Goal: Information Seeking & Learning: Learn about a topic

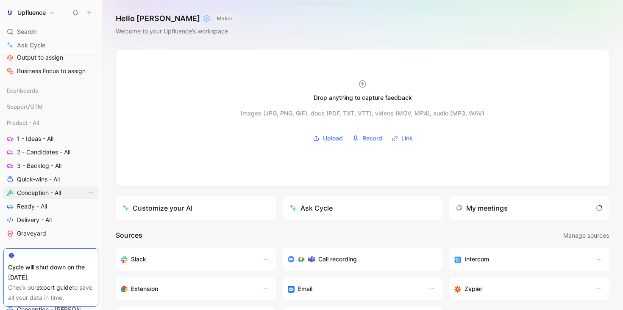
click at [45, 188] on link "Conception - All" at bounding box center [50, 193] width 95 height 13
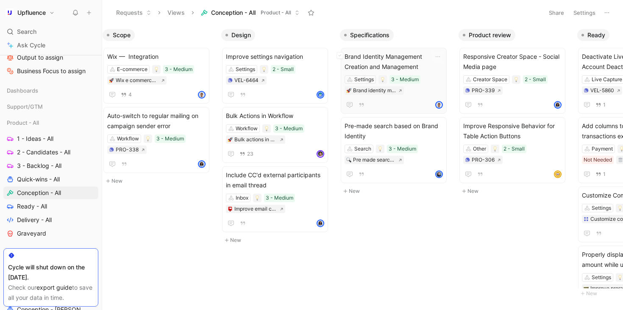
scroll to position [0, 139]
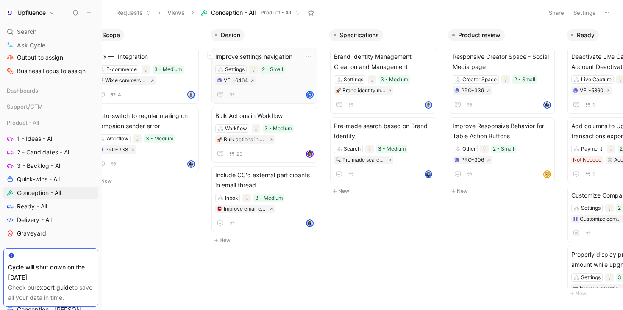
click at [280, 56] on span "Improve settings navigation" at bounding box center [264, 57] width 98 height 10
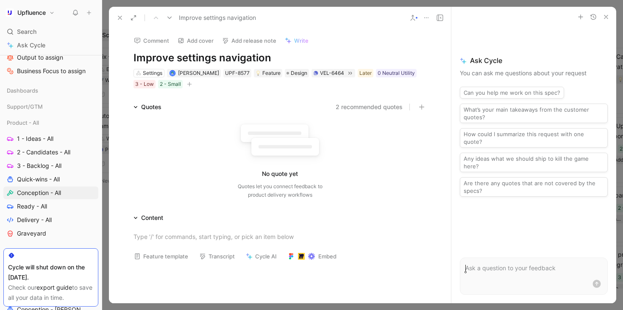
click at [265, 58] on h1 "Improve settings navigation" at bounding box center [279, 58] width 293 height 14
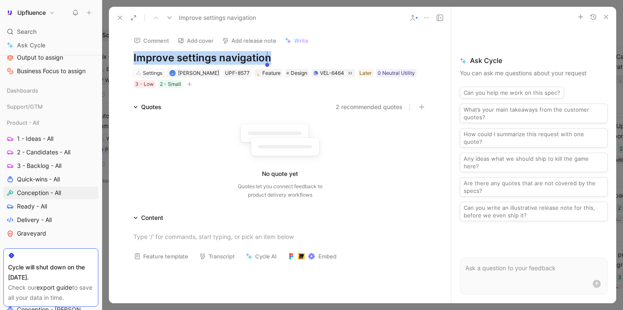
copy h1 "Improve settings navigation"
click at [118, 18] on icon at bounding box center [119, 17] width 7 height 7
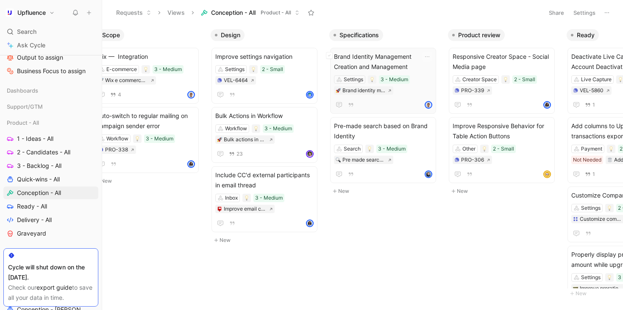
click at [383, 61] on span "Brand Identity Management Creation and Management" at bounding box center [383, 62] width 98 height 20
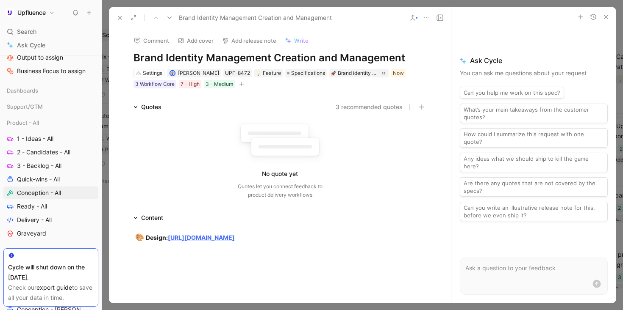
click at [277, 53] on h1 "Brand Identity Management Creation and Management" at bounding box center [279, 58] width 293 height 14
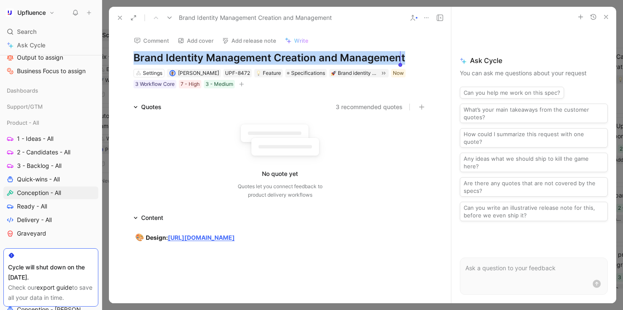
copy h1 "Brand Identity Management Creation and Management"
copy strong "[URL][DOMAIN_NAME]"
drag, startPoint x: 321, startPoint y: 249, endPoint x: 166, endPoint y: 235, distance: 155.3
click at [166, 235] on div "🎨 Design: [URL][DOMAIN_NAME]" at bounding box center [279, 238] width 293 height 11
